Goal: Task Accomplishment & Management: Manage account settings

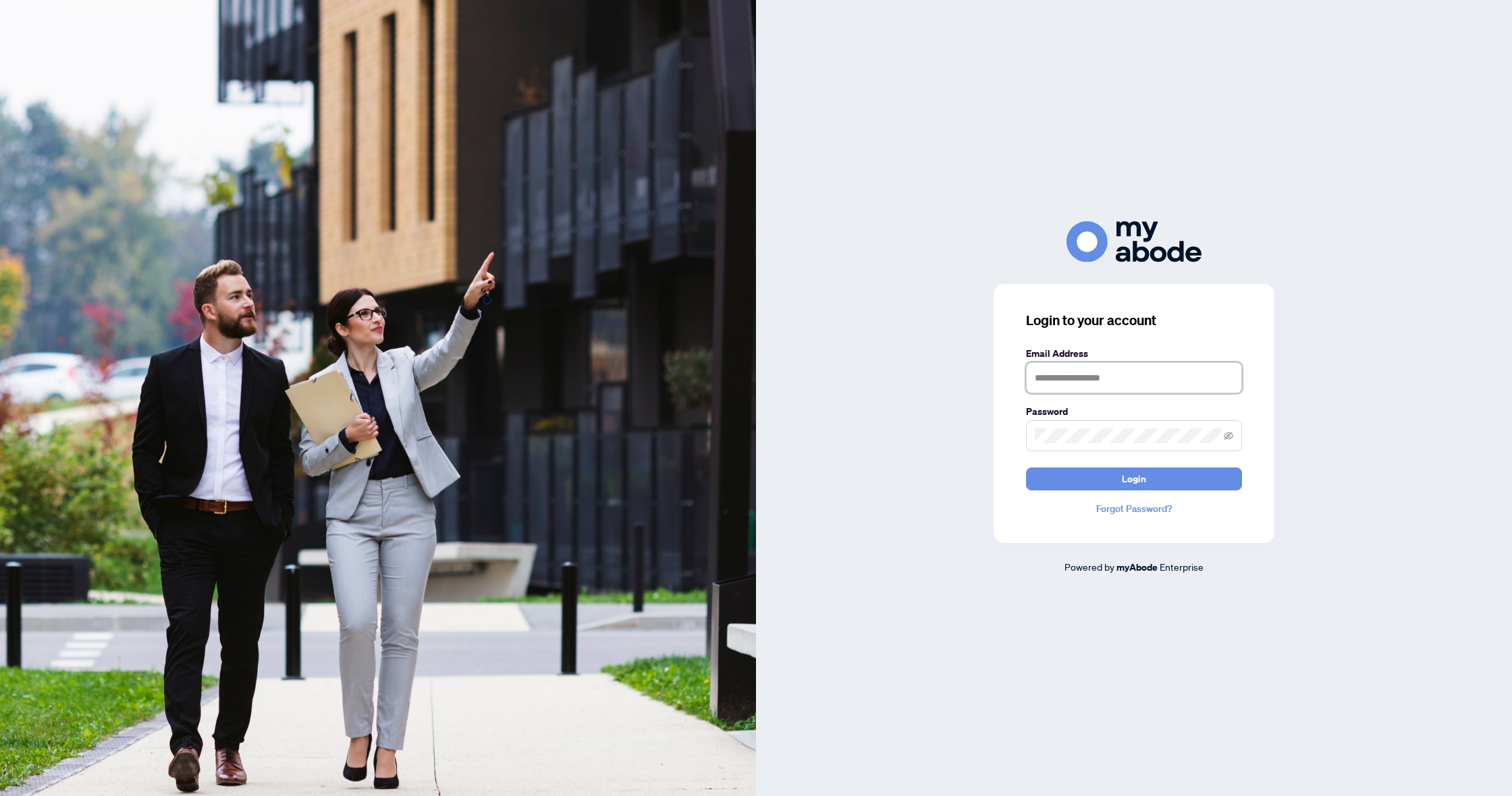
type input "**********"
click at [1106, 480] on button "Login" at bounding box center [1134, 479] width 216 height 23
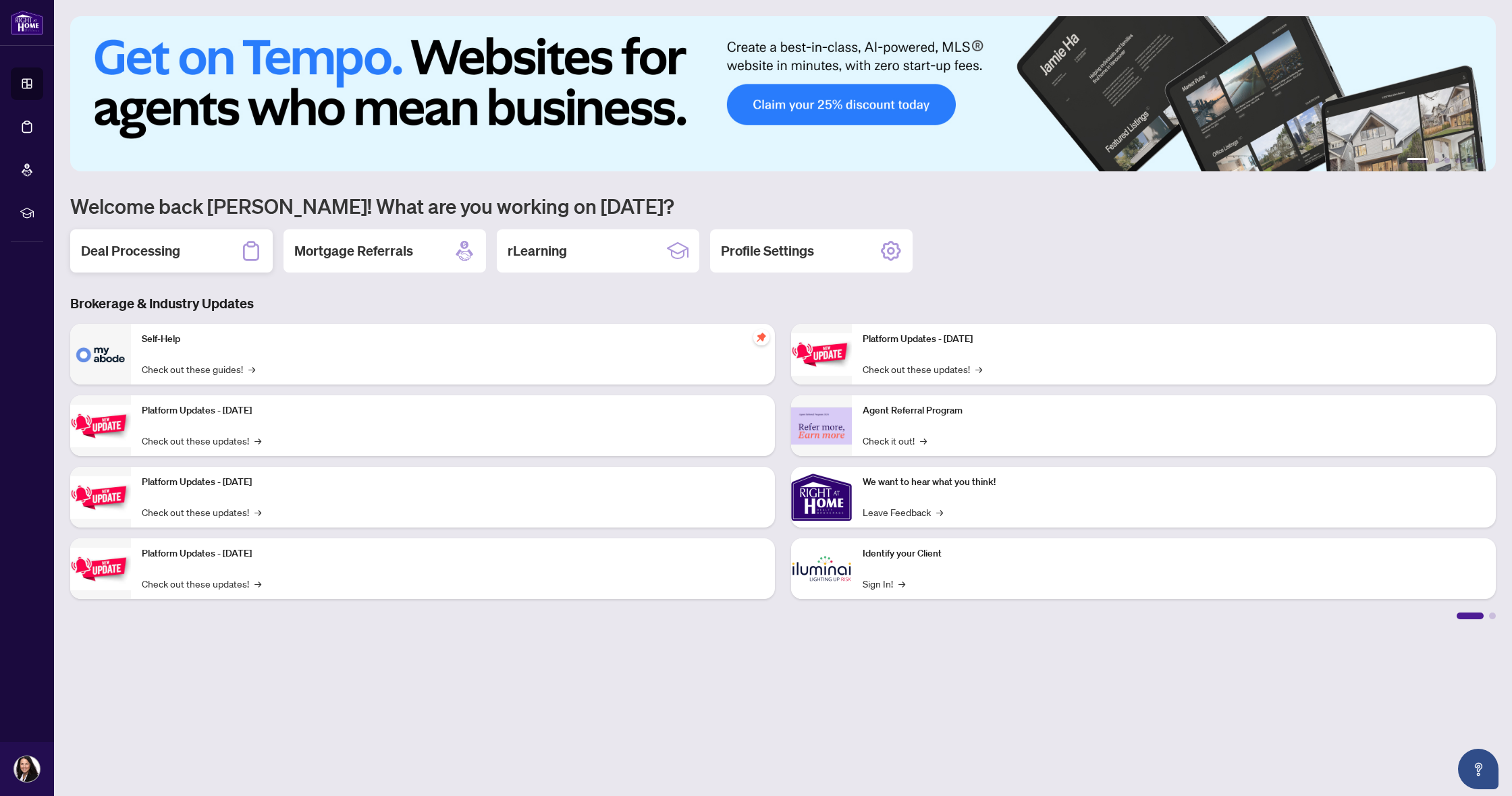
click at [123, 258] on h2 "Deal Processing" at bounding box center [130, 251] width 99 height 19
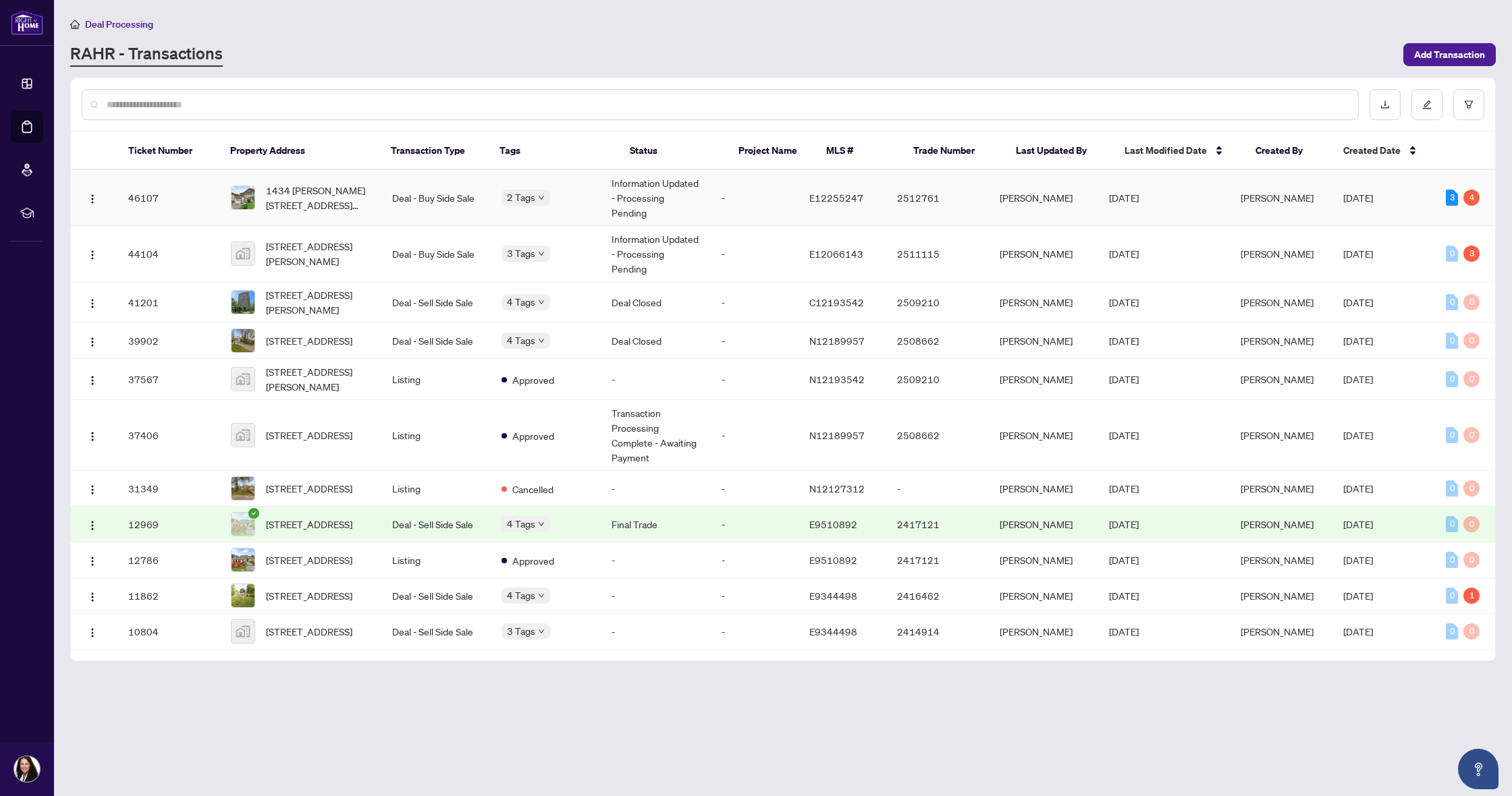
click at [420, 199] on td "Deal - Buy Side Sale" at bounding box center [437, 198] width 110 height 56
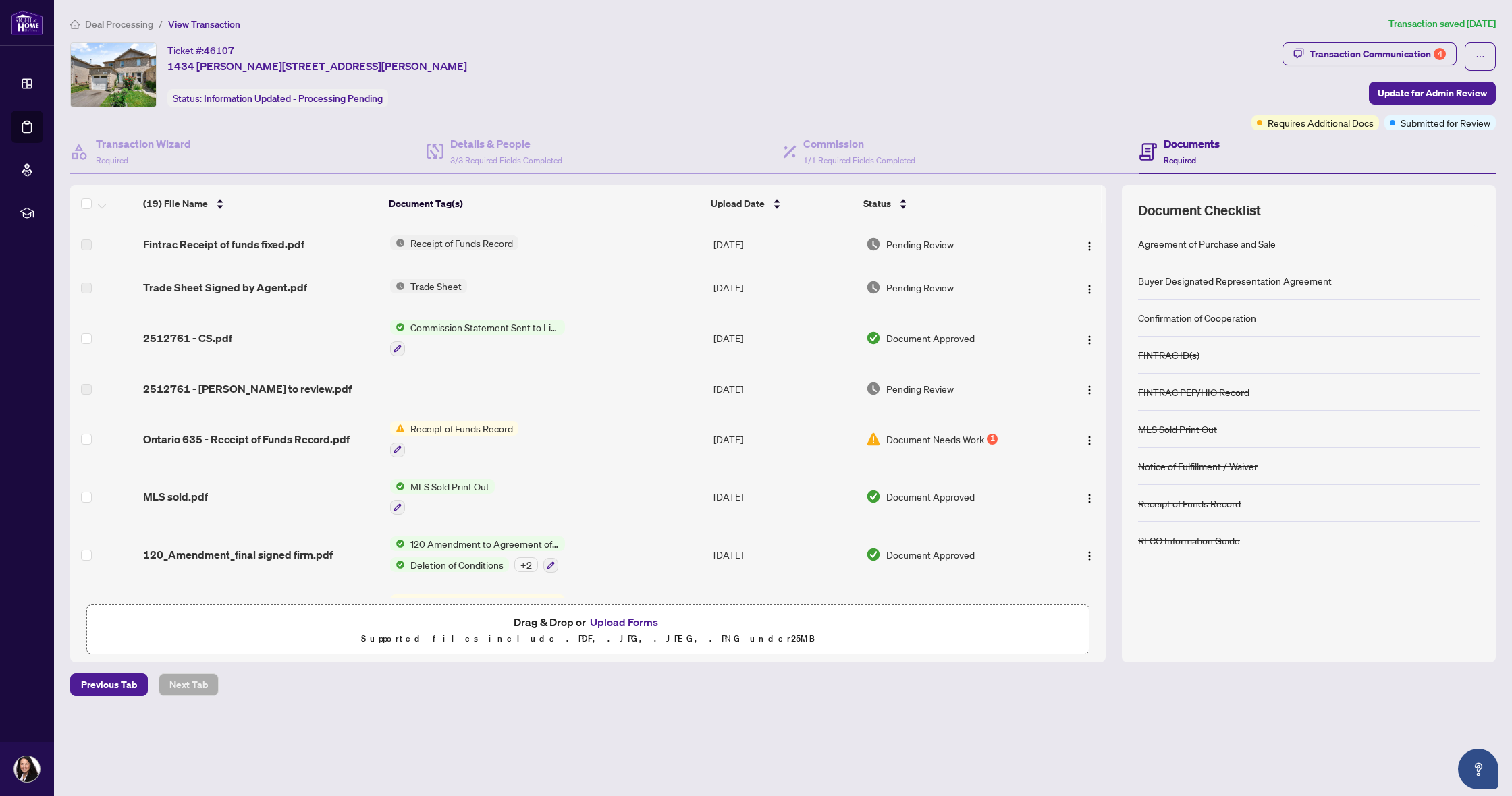
click at [967, 438] on span "Document Needs Work" at bounding box center [935, 439] width 98 height 15
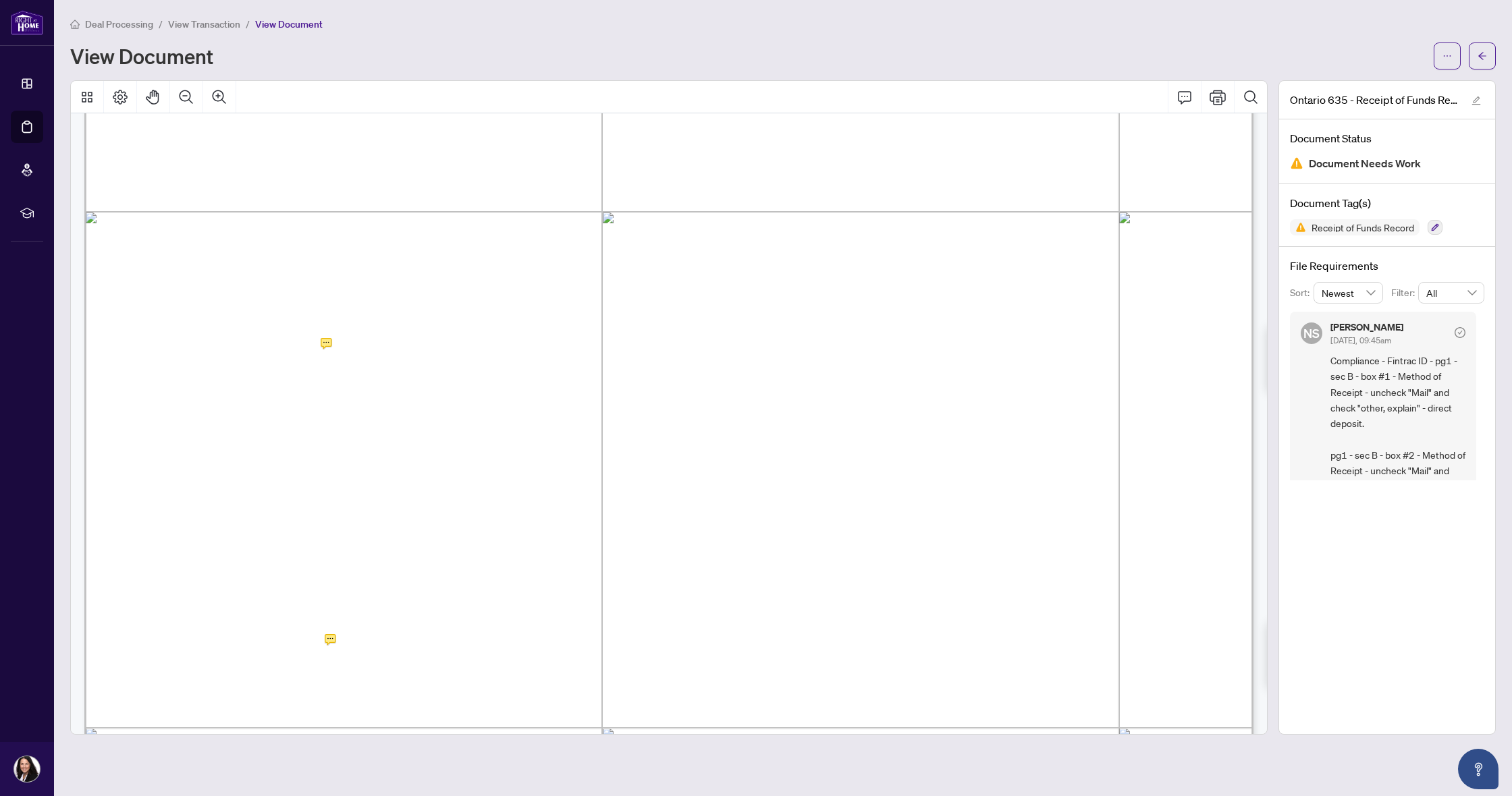
scroll to position [435, 0]
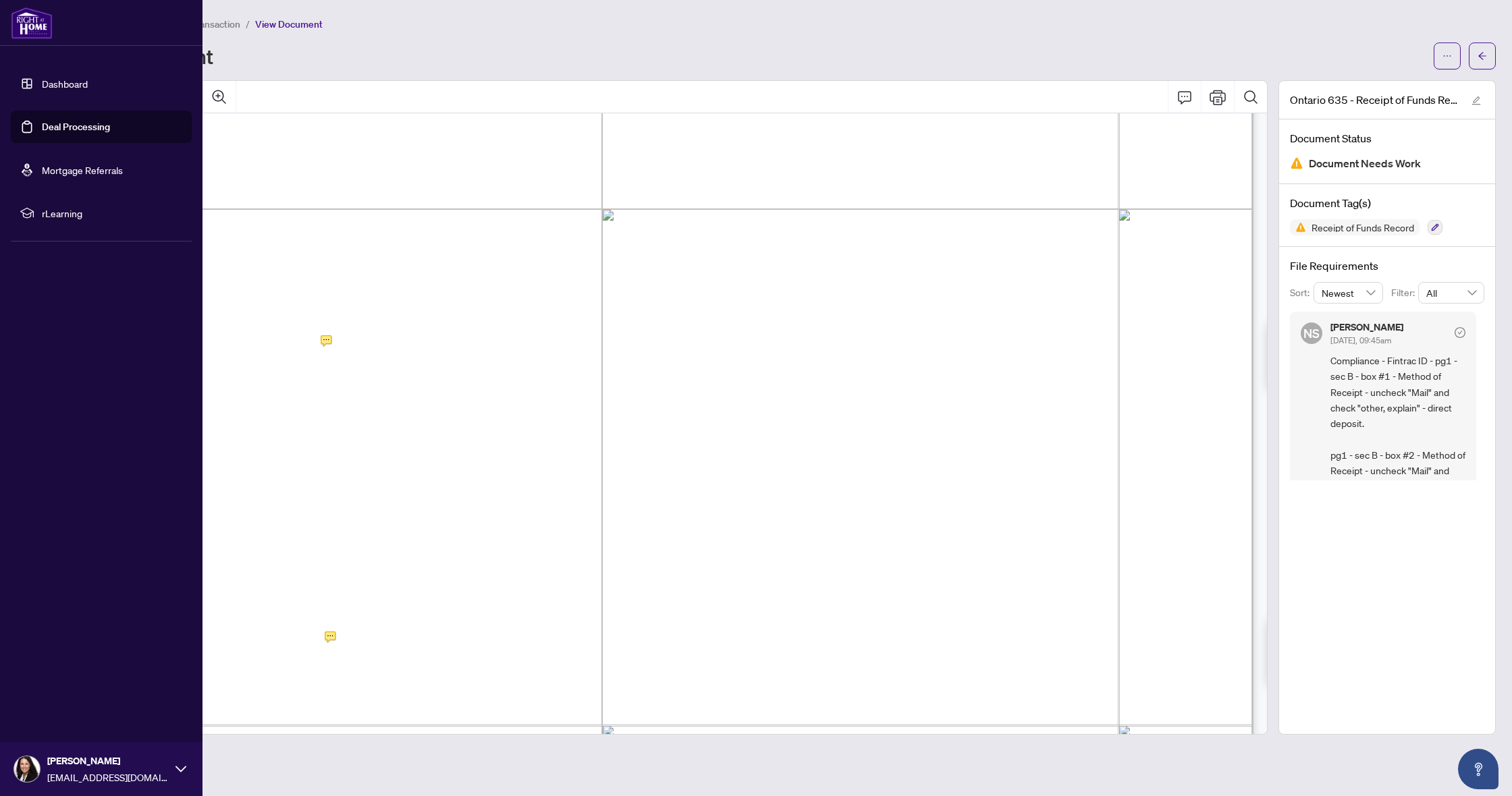
click at [76, 82] on link "Dashboard" at bounding box center [65, 83] width 46 height 12
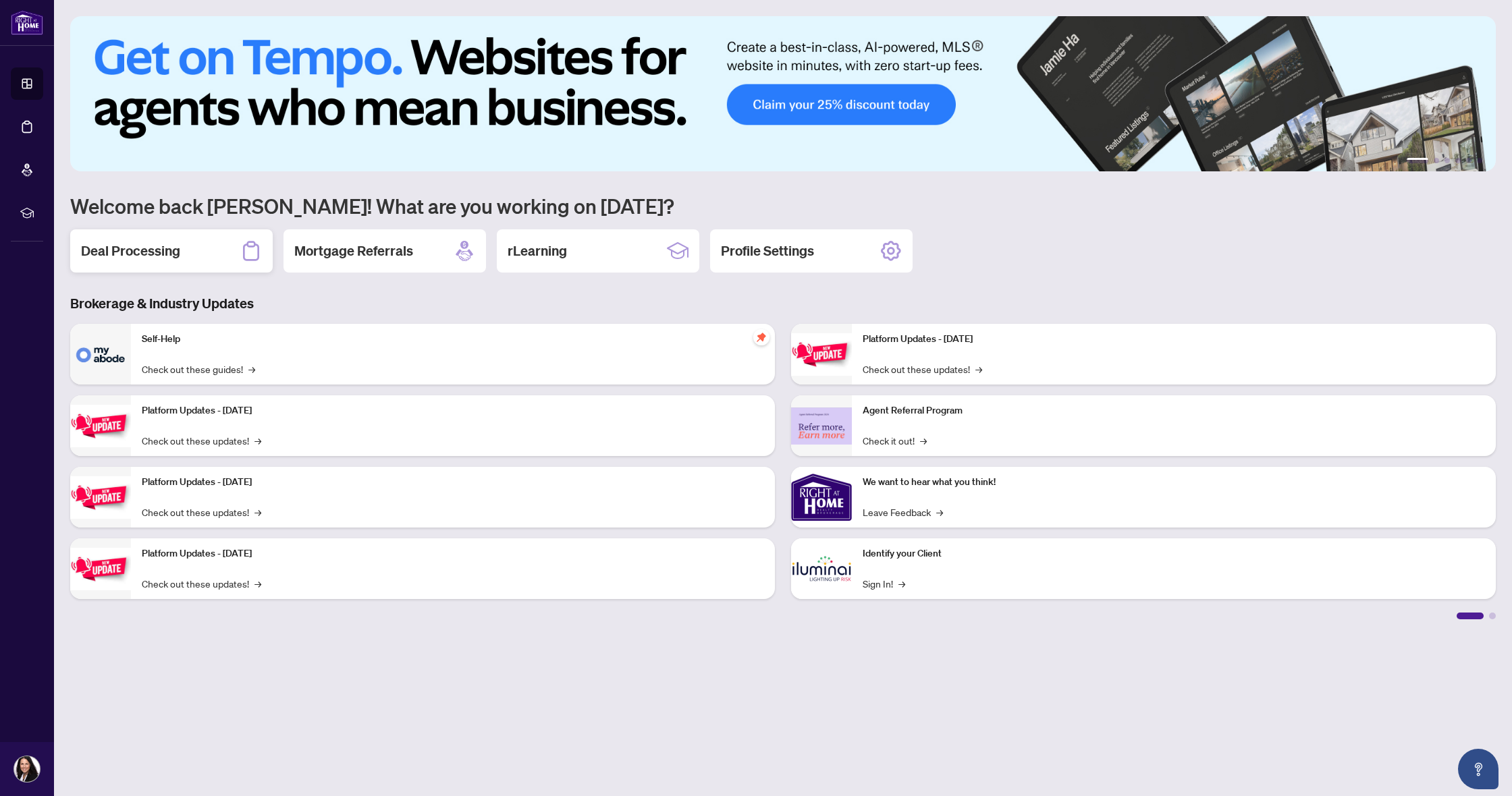
click at [174, 248] on h2 "Deal Processing" at bounding box center [130, 251] width 99 height 19
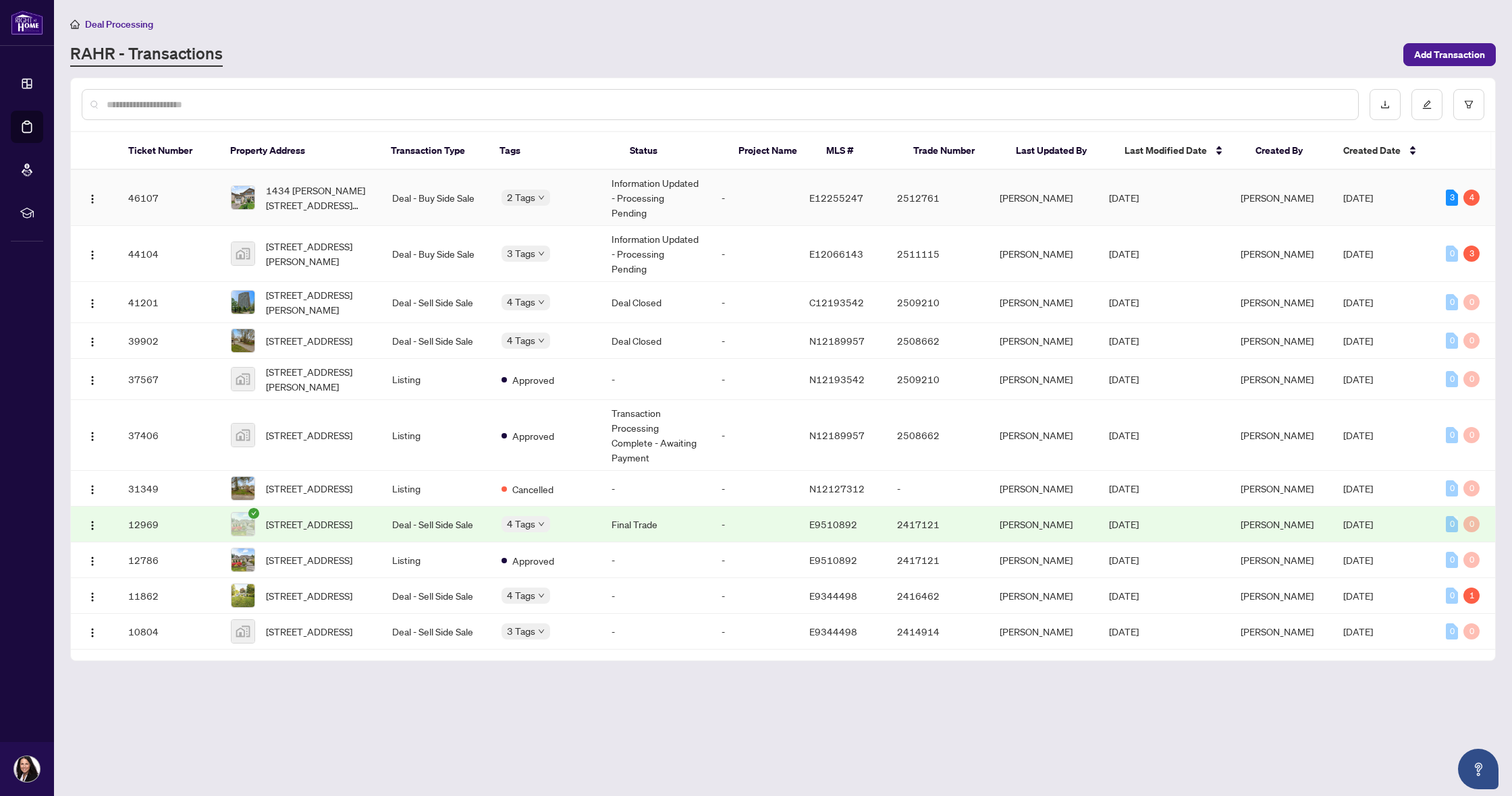
click at [303, 188] on span "1434 [PERSON_NAME][STREET_ADDRESS][PERSON_NAME]" at bounding box center [318, 197] width 105 height 30
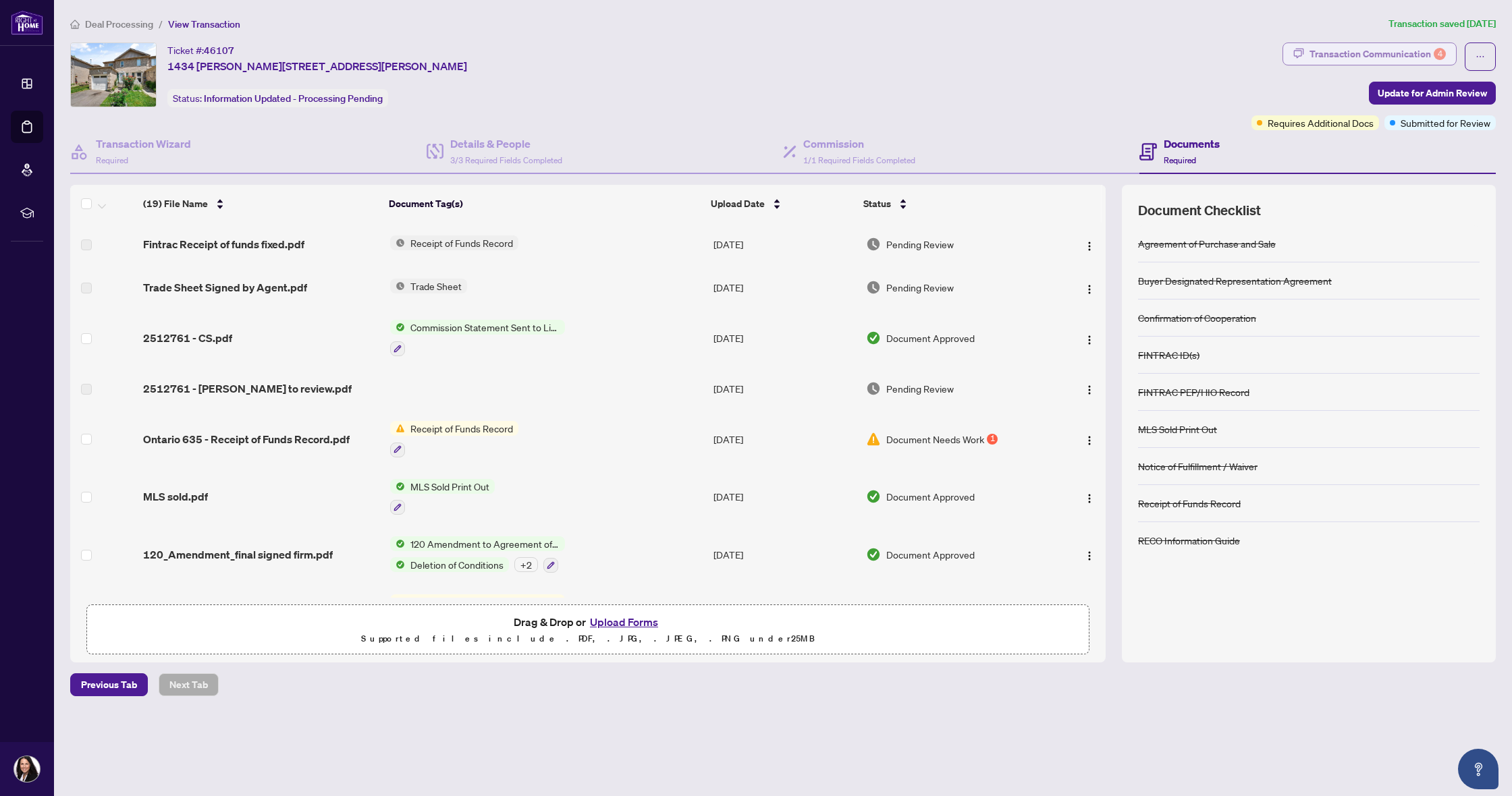
click at [1382, 54] on div "Transaction Communication 4" at bounding box center [1378, 54] width 136 height 22
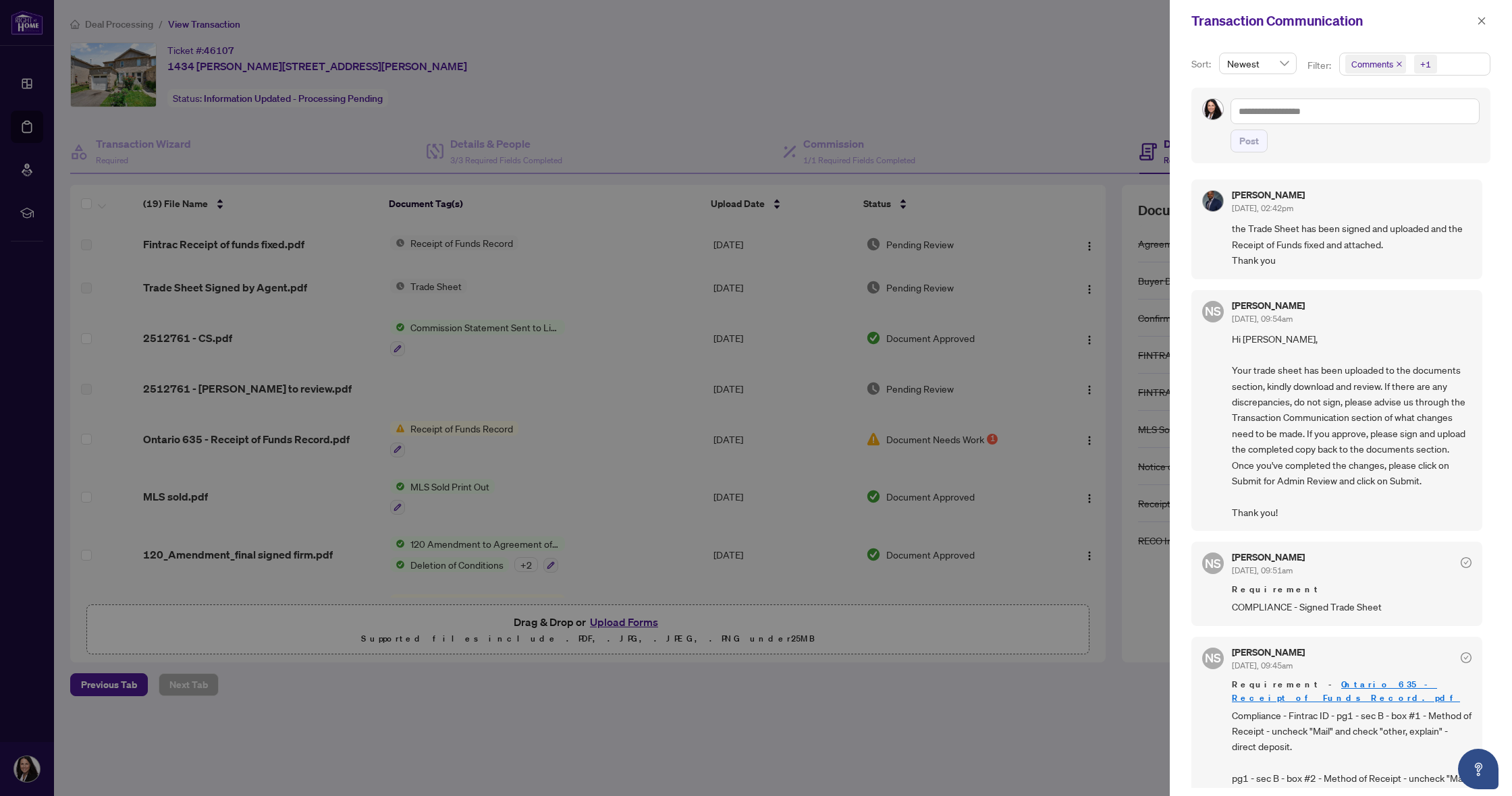
click at [1077, 82] on div at bounding box center [756, 398] width 1512 height 796
click at [1485, 19] on icon "close" at bounding box center [1481, 21] width 10 height 10
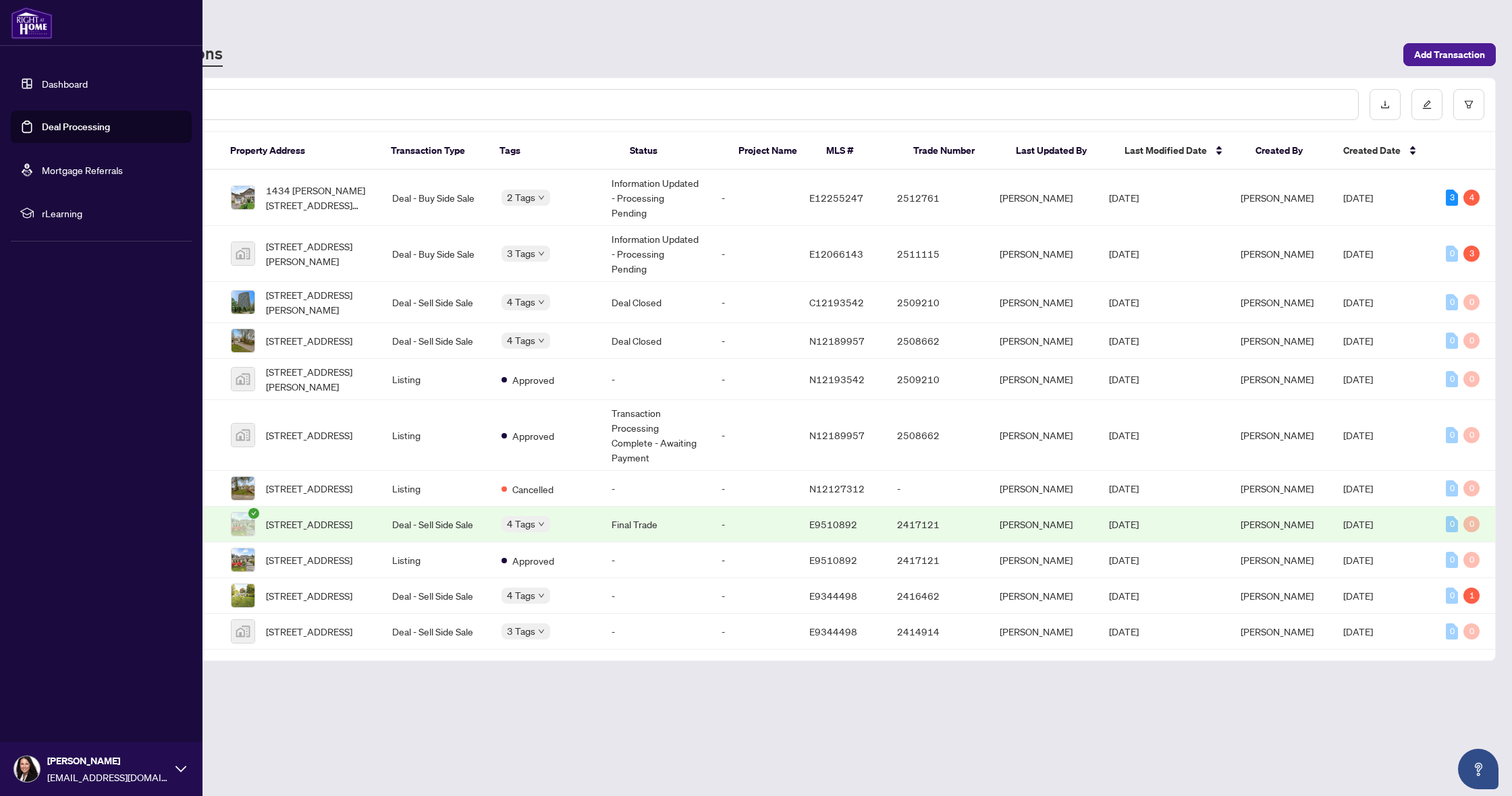
click at [70, 83] on link "Dashboard" at bounding box center [65, 83] width 46 height 12
